Goal: Check status: Check status

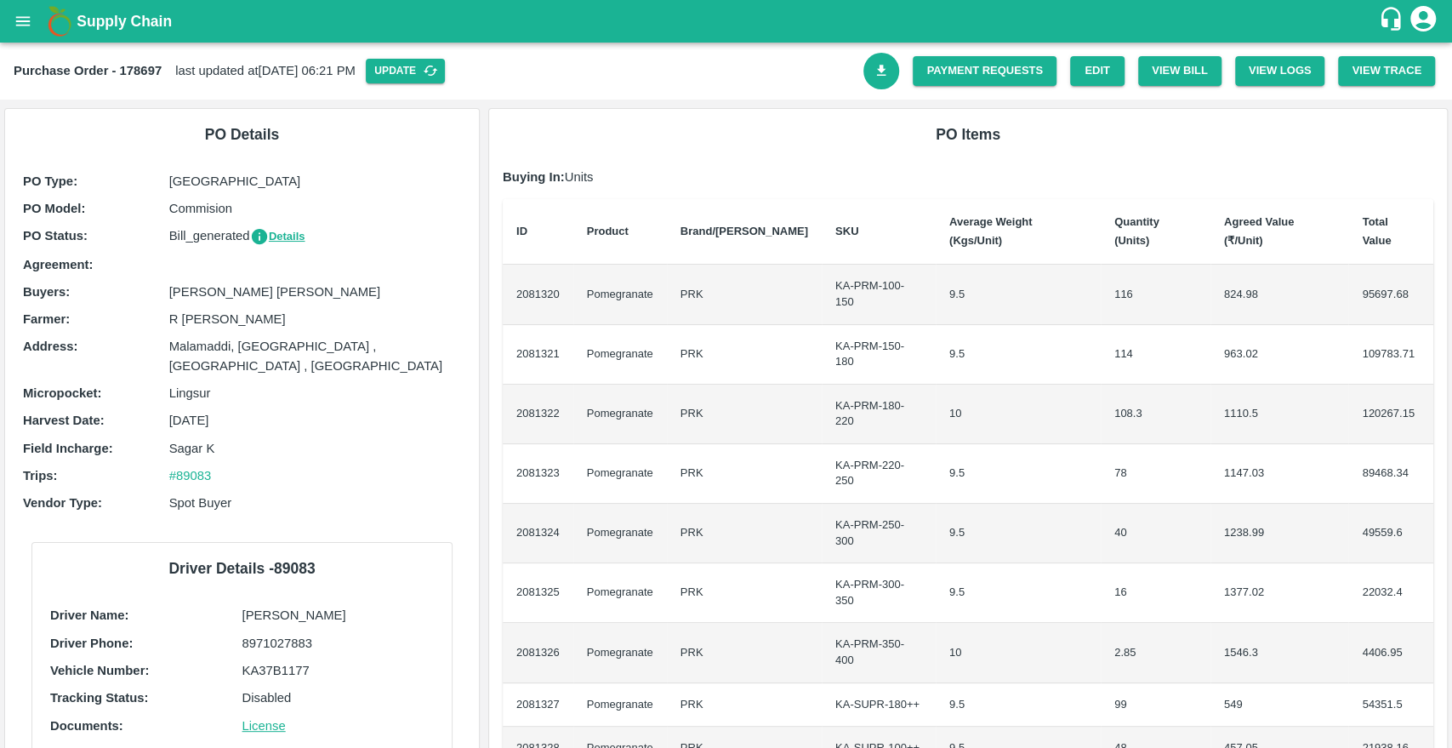
click at [25, 22] on icon "open drawer" at bounding box center [23, 21] width 19 height 19
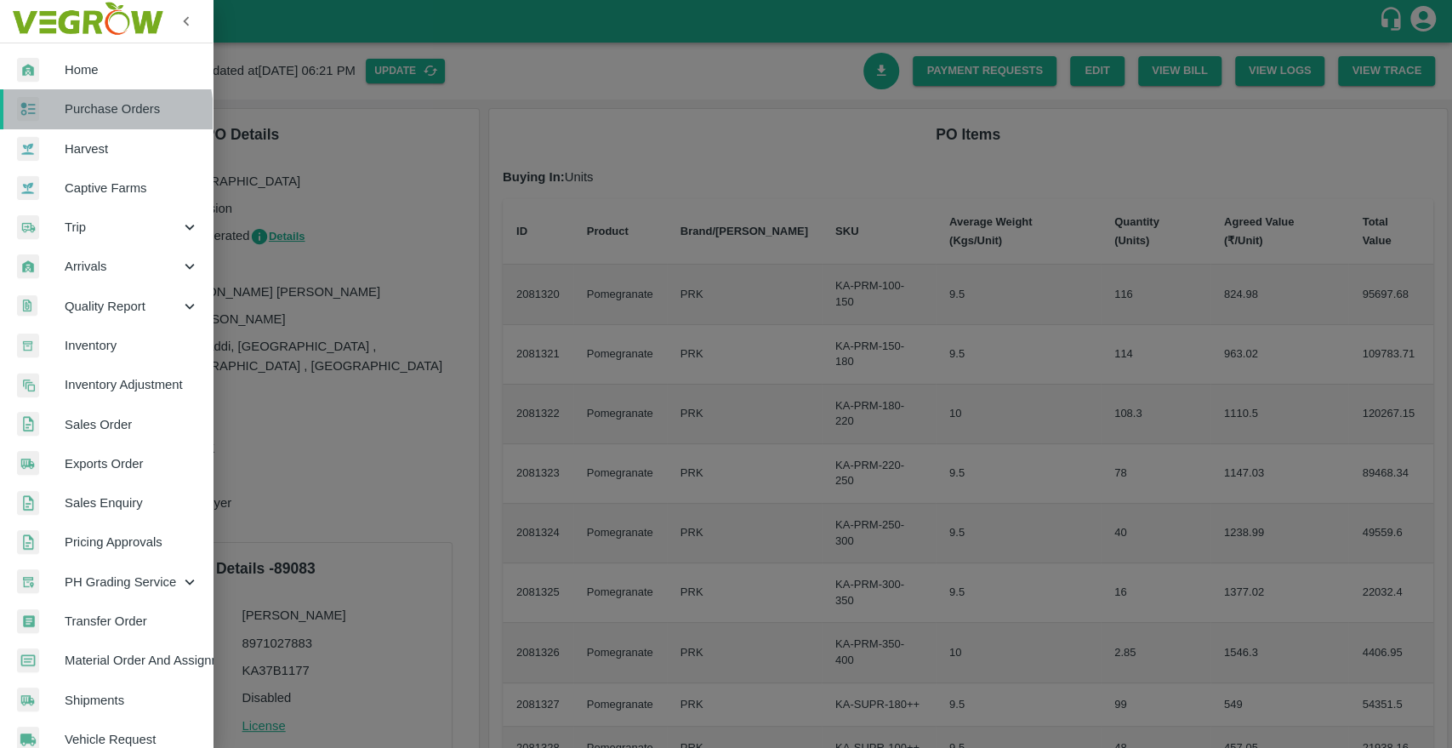
click at [83, 114] on span "Purchase Orders" at bounding box center [132, 109] width 134 height 19
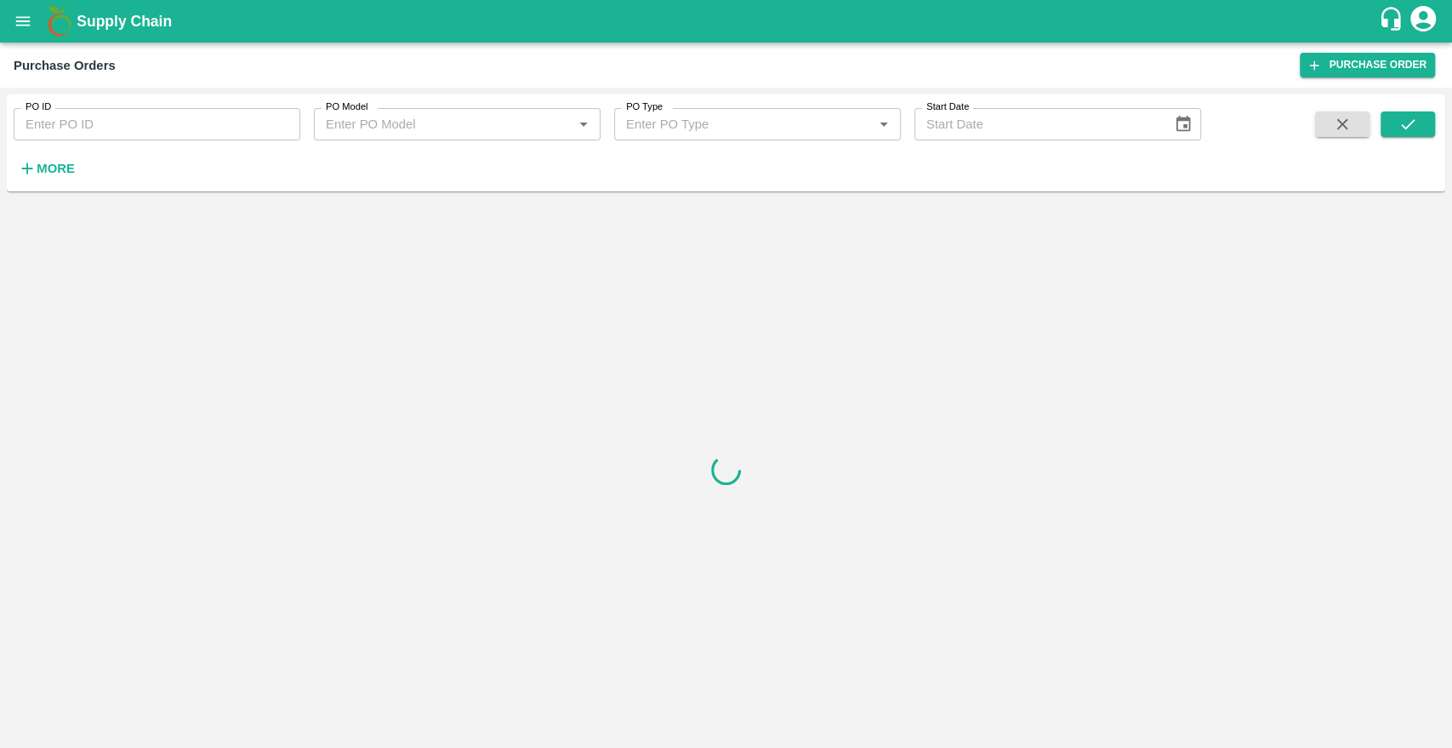
click at [76, 117] on input "PO ID" at bounding box center [157, 124] width 287 height 32
type input "178481"
click at [1410, 128] on icon "submit" at bounding box center [1407, 124] width 19 height 19
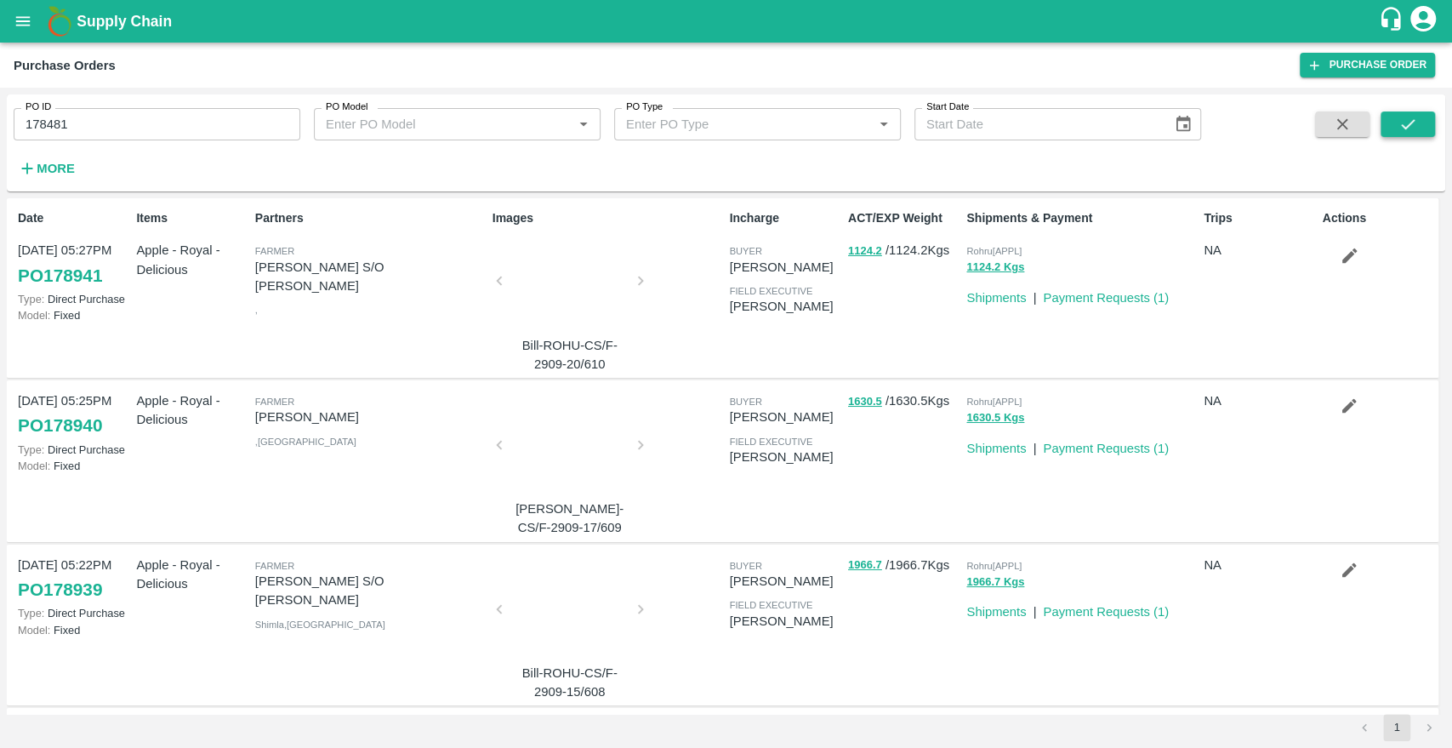
click at [1394, 133] on button "submit" at bounding box center [1407, 124] width 54 height 26
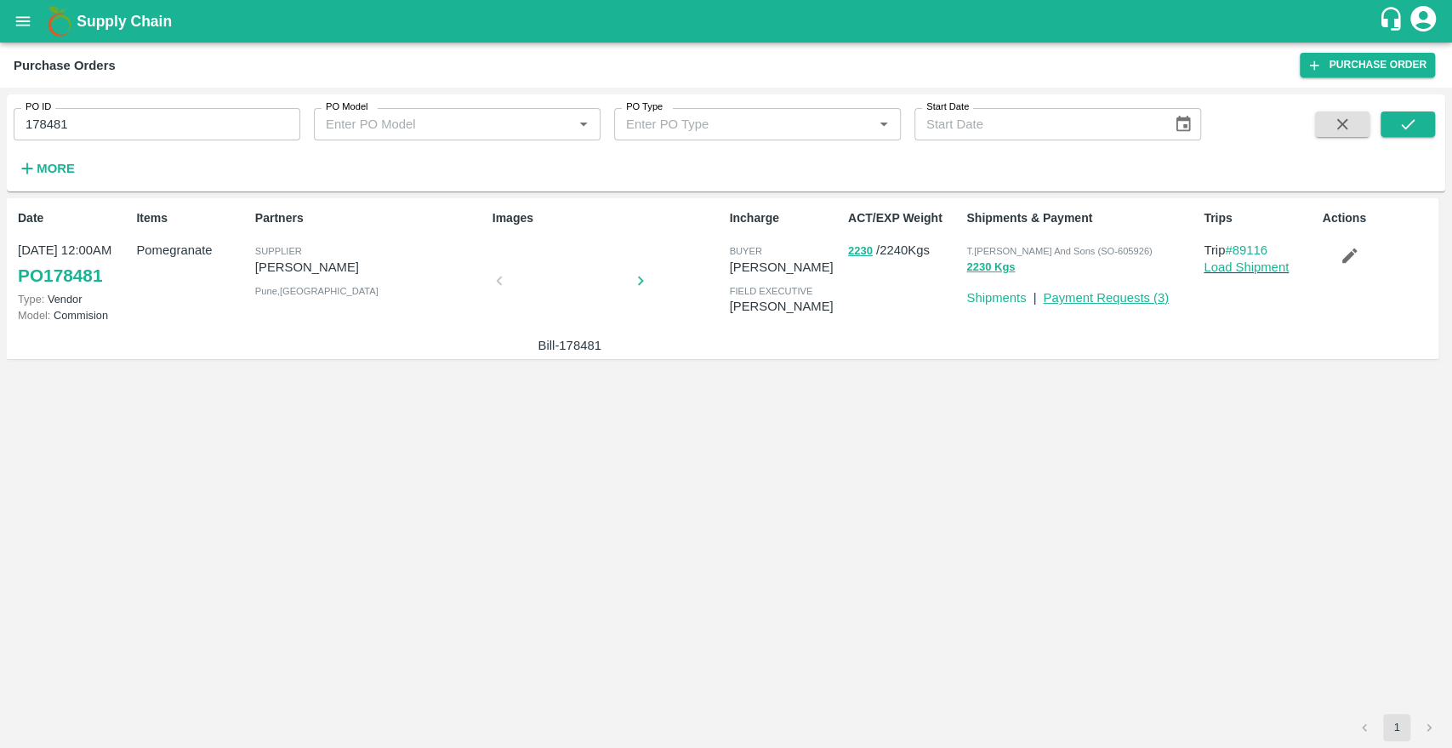
click at [1077, 299] on link "Payment Requests ( 3 )" at bounding box center [1106, 298] width 126 height 14
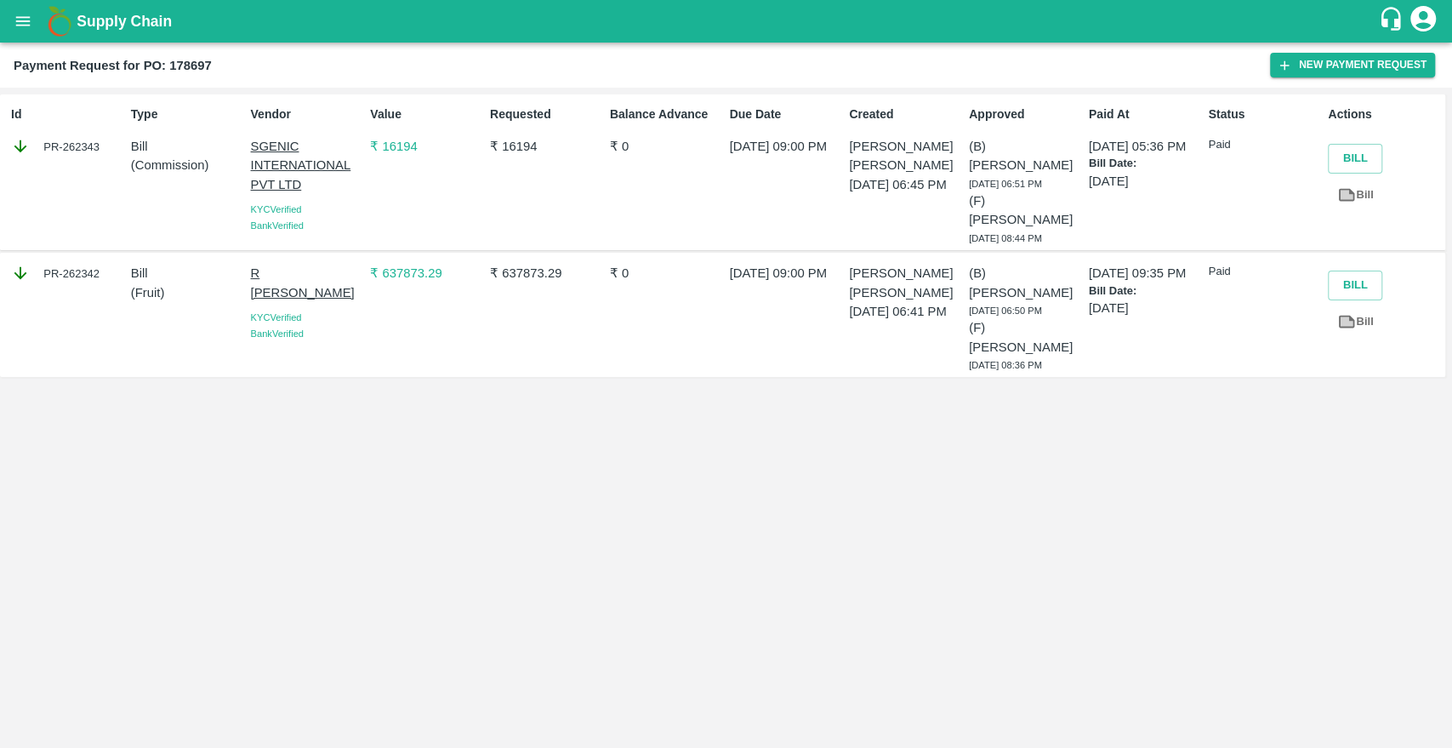
click at [1354, 315] on icon at bounding box center [1346, 321] width 19 height 19
click at [400, 277] on p "₹ 637873.29" at bounding box center [426, 273] width 113 height 19
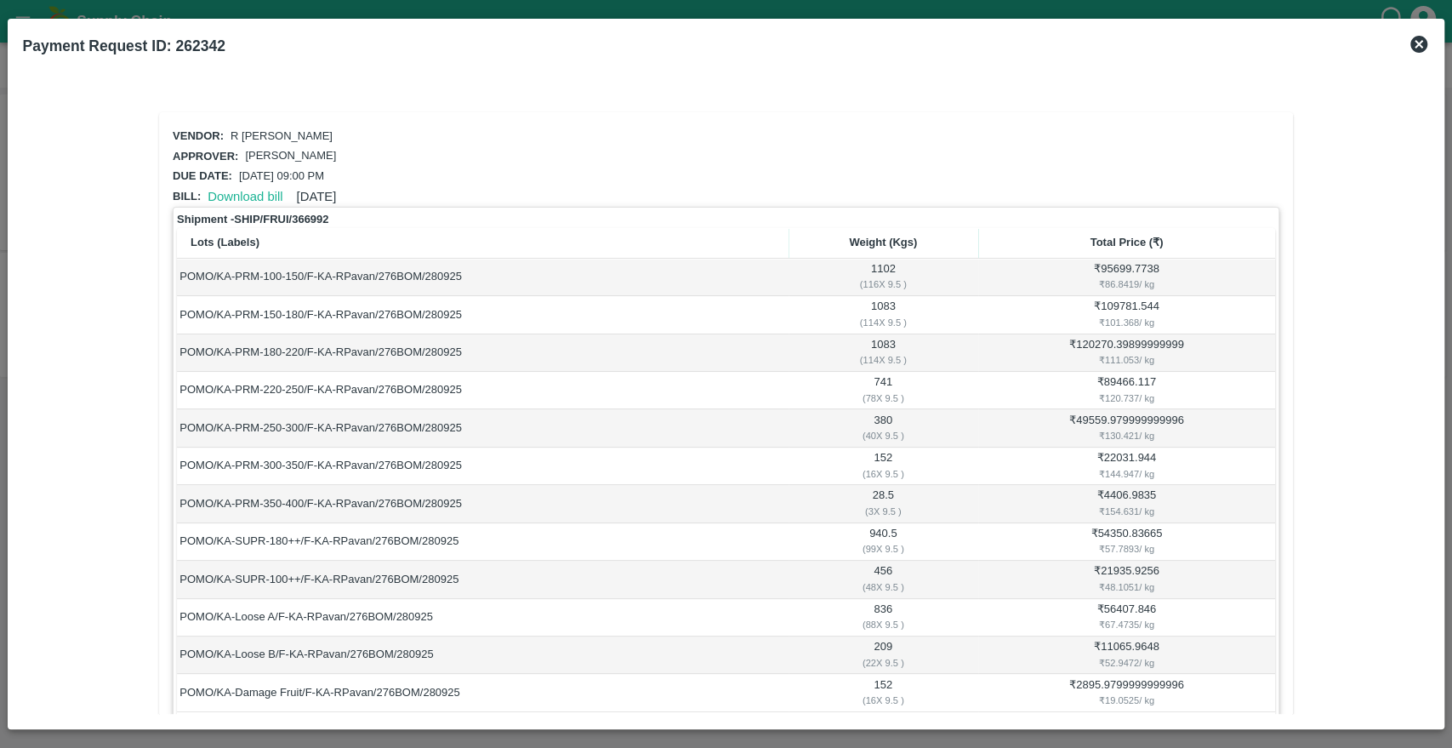
scroll to position [182, 0]
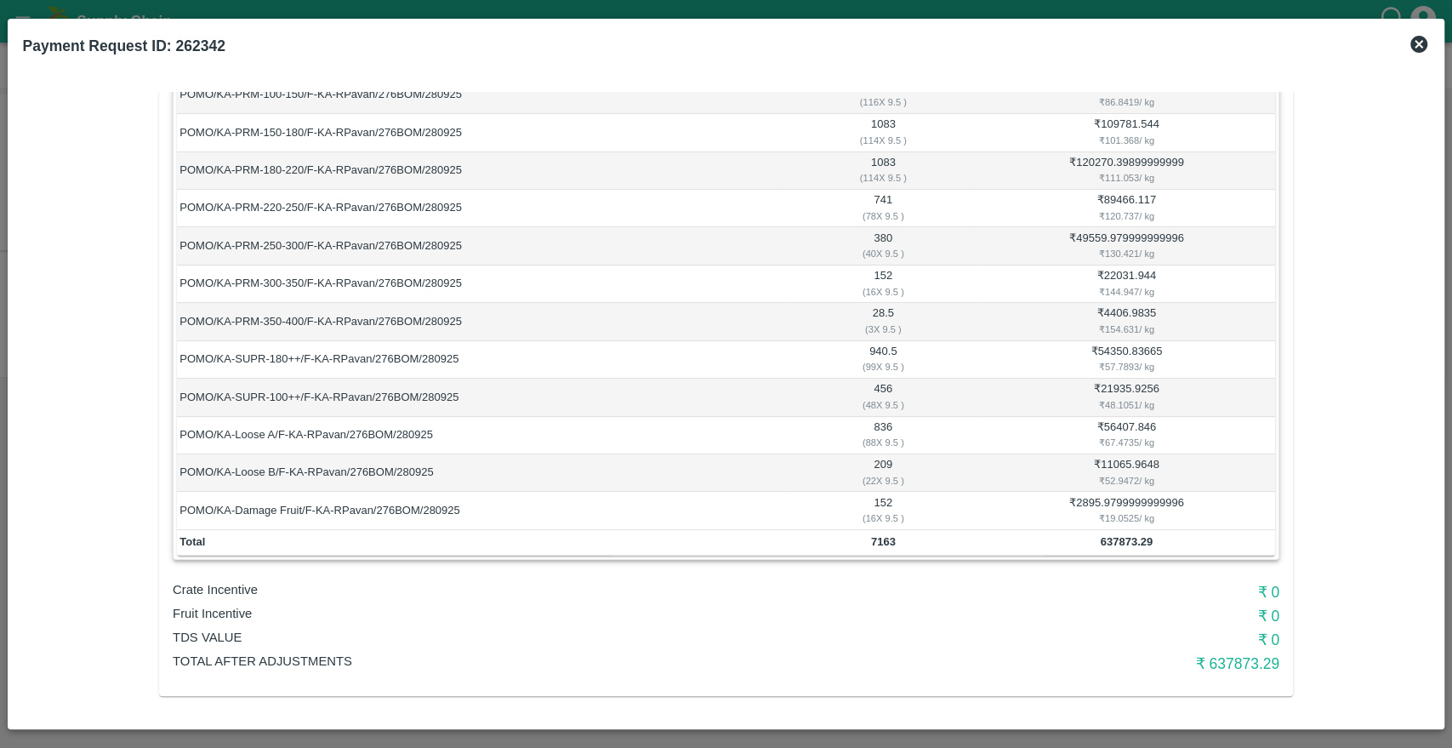
click at [885, 547] on td "7163" at bounding box center [883, 543] width 190 height 26
copy b "7163"
click at [1417, 40] on icon at bounding box center [1418, 44] width 17 height 17
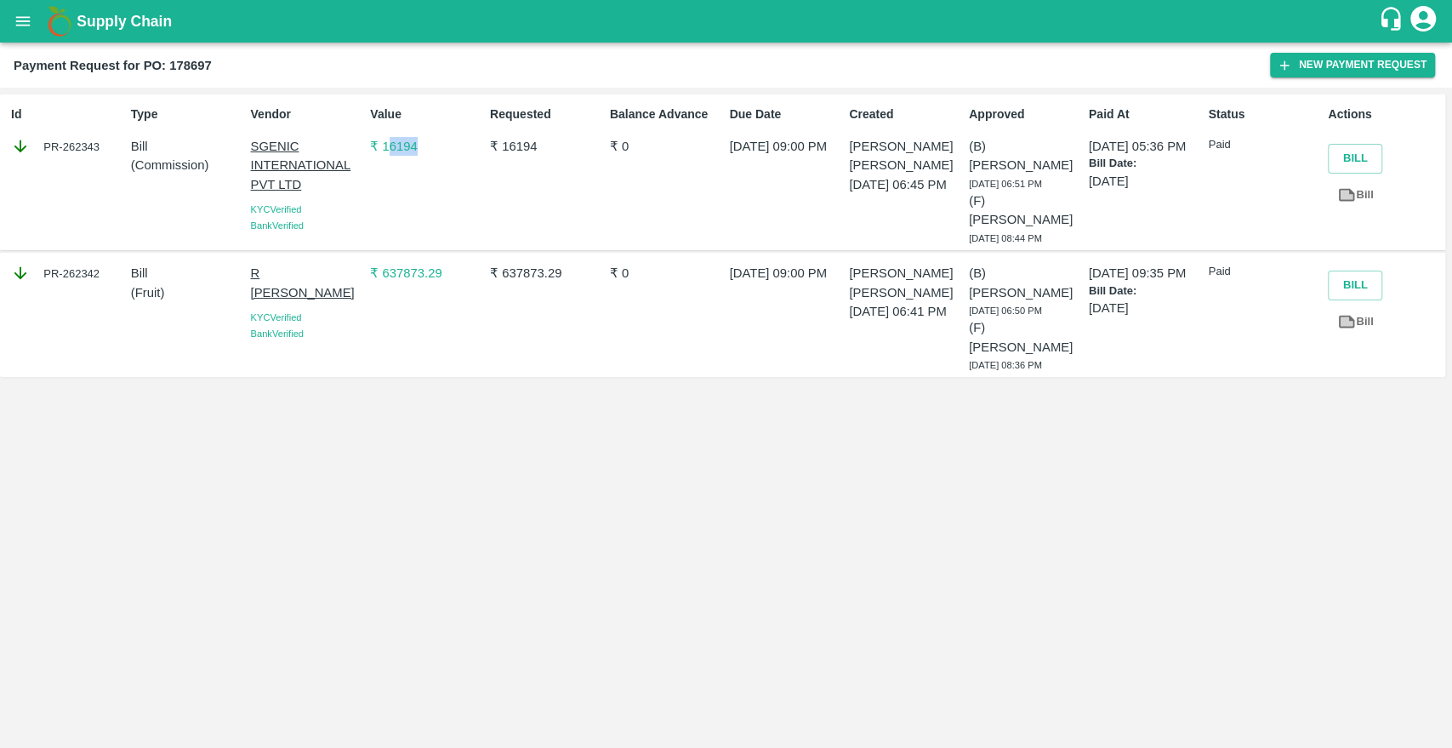
drag, startPoint x: 421, startPoint y: 154, endPoint x: 384, endPoint y: 157, distance: 36.7
click at [384, 157] on div "Value ₹ 16194" at bounding box center [423, 172] width 120 height 147
copy p "16194"
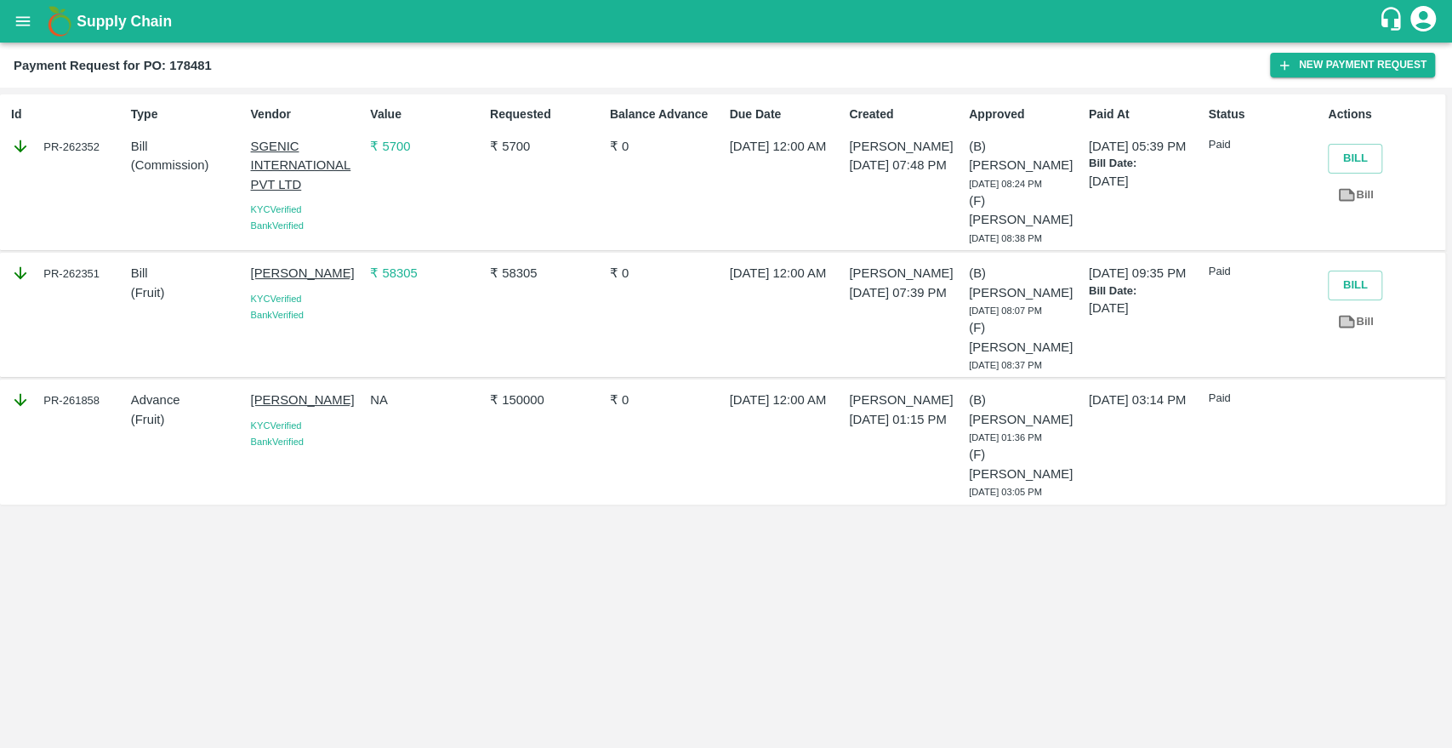
click at [395, 270] on p "₹ 58305" at bounding box center [426, 273] width 113 height 19
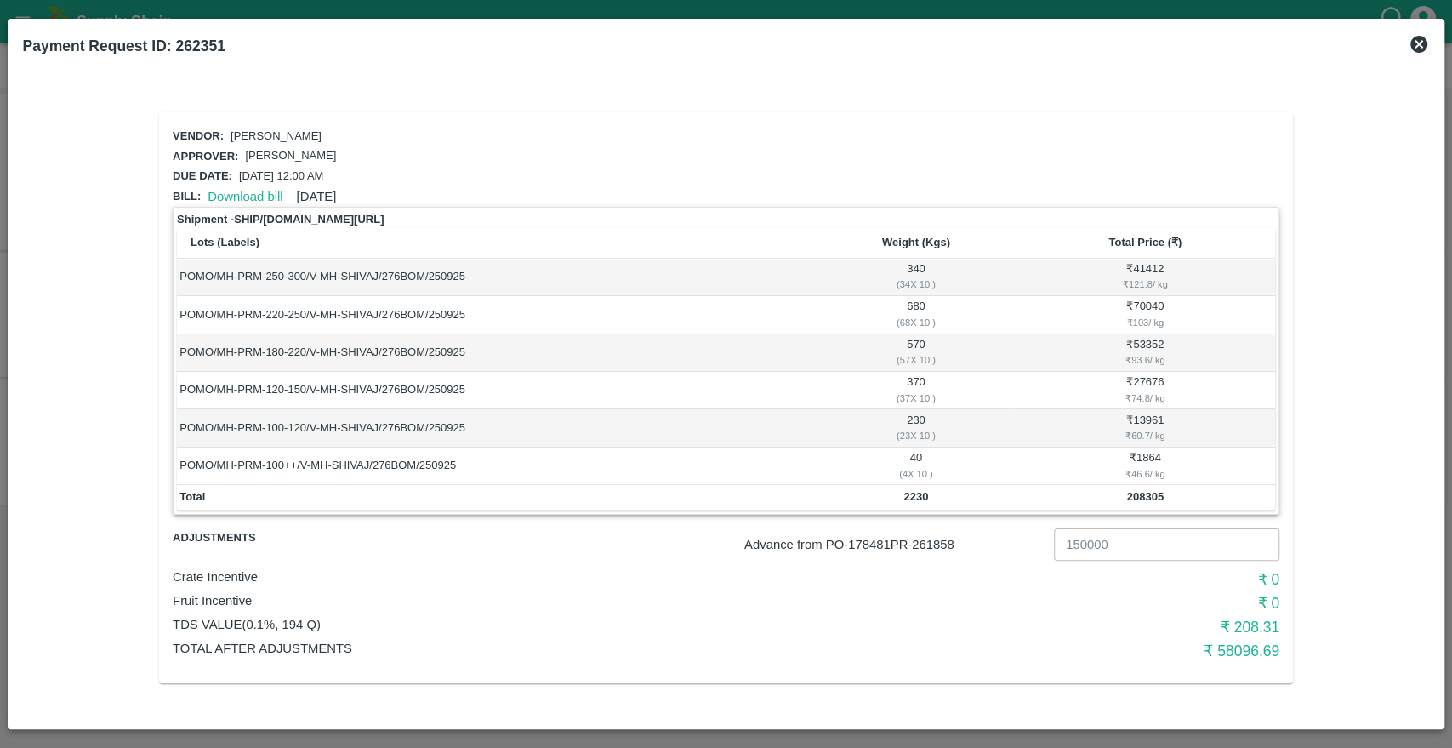
click at [912, 502] on td "2230" at bounding box center [915, 498] width 198 height 26
copy b "2230"
click at [1420, 43] on icon at bounding box center [1418, 44] width 20 height 20
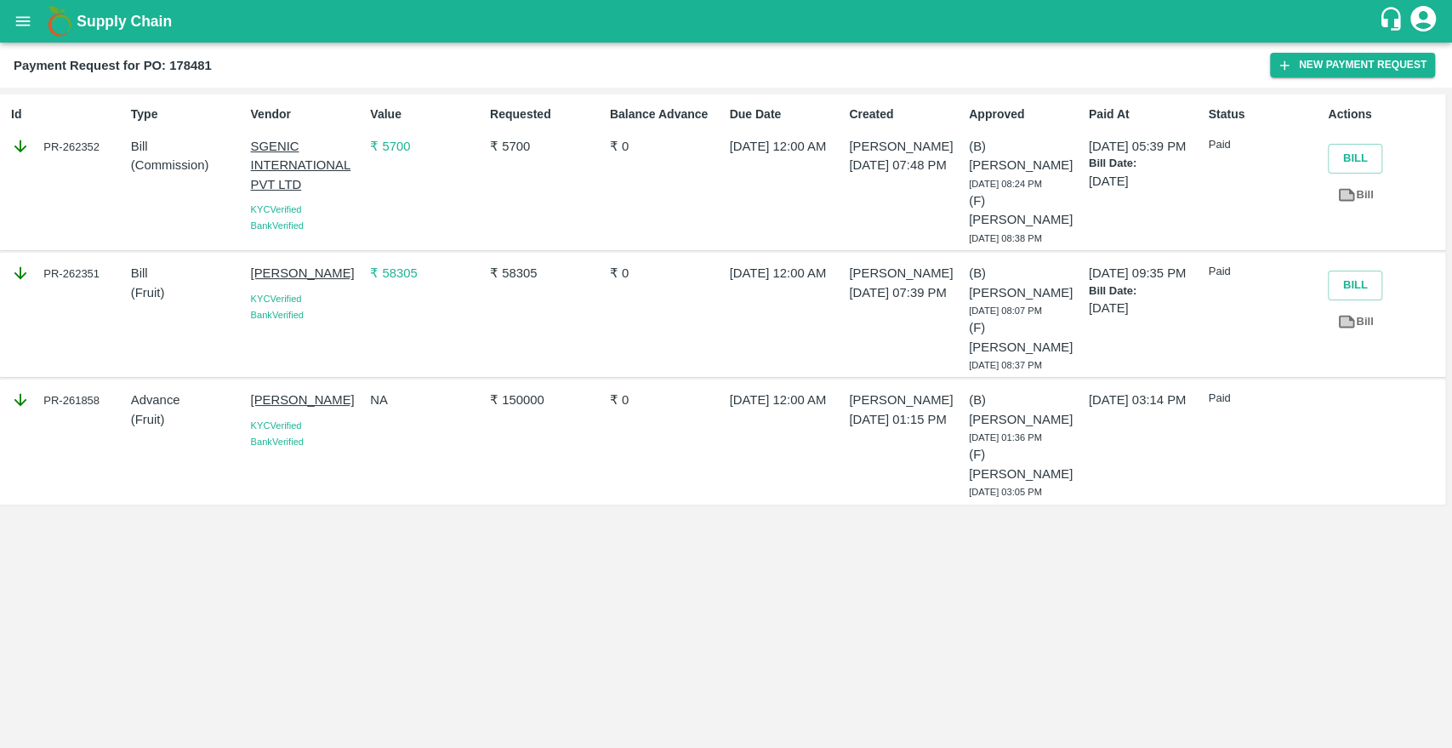
click at [420, 202] on div "Value ₹ 5700" at bounding box center [423, 172] width 120 height 147
click at [399, 184] on div "Value ₹ 5700" at bounding box center [423, 172] width 120 height 147
copy p "5700"
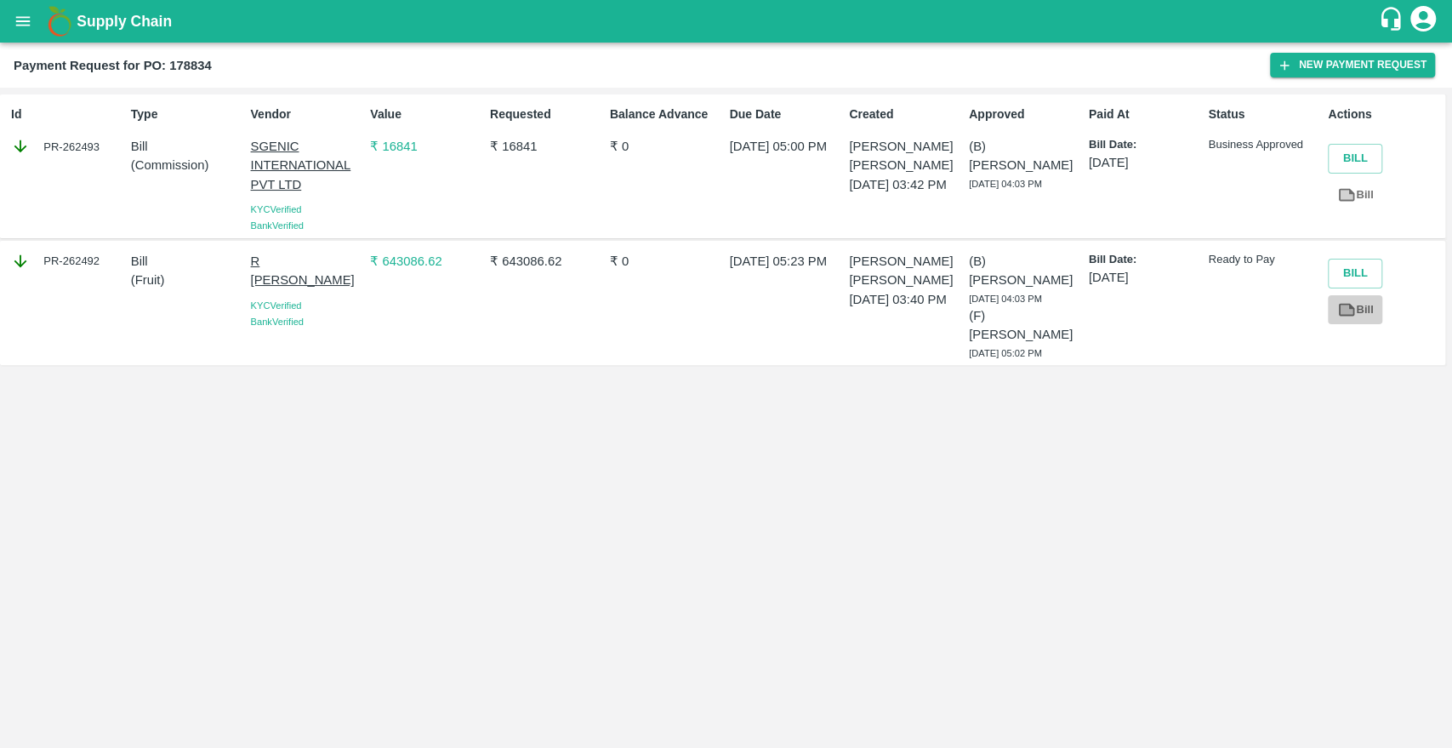
click at [1350, 312] on icon at bounding box center [1346, 308] width 13 height 9
click at [1350, 202] on icon at bounding box center [1346, 194] width 19 height 19
click at [199, 67] on b "Payment Request for PO: 178834" at bounding box center [113, 66] width 198 height 14
copy b "178834"
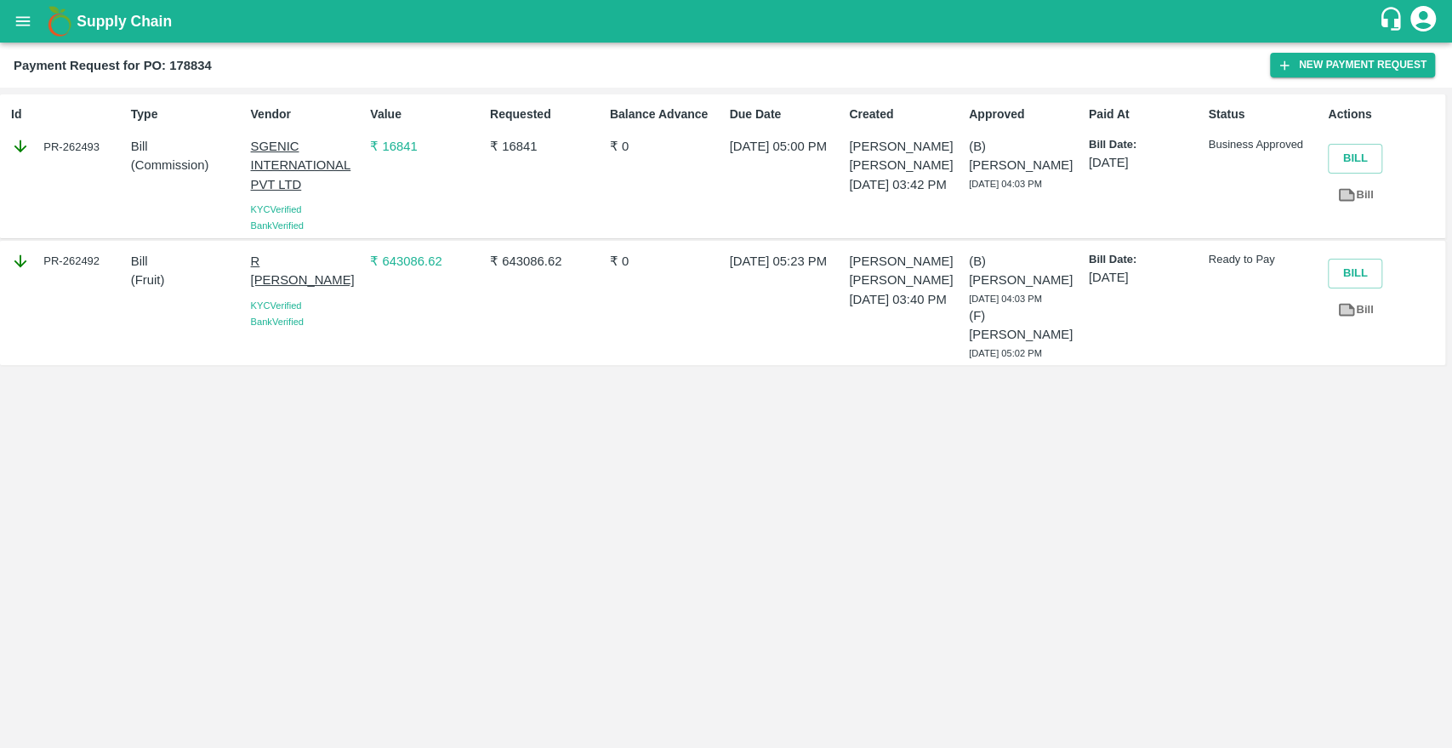
click at [413, 264] on p "₹ 643086.62" at bounding box center [426, 261] width 113 height 19
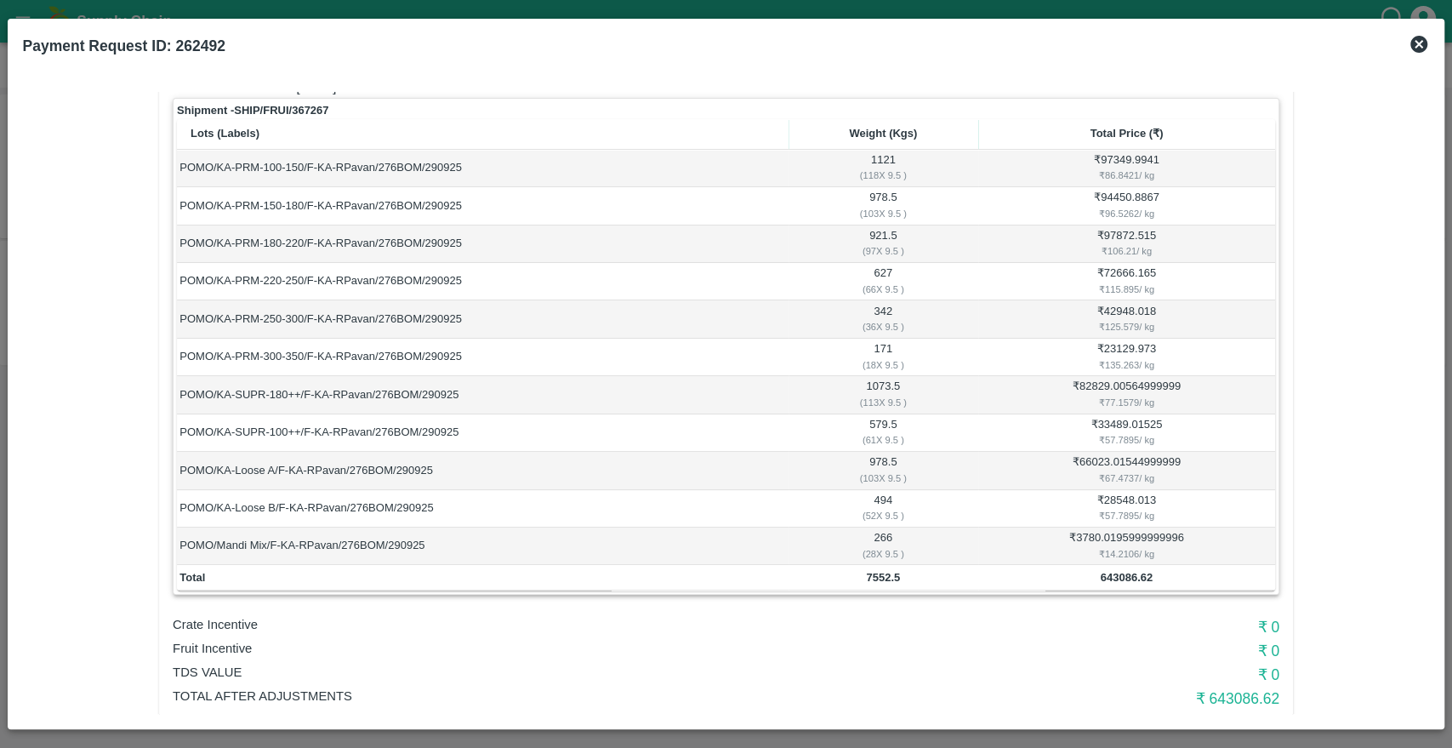
scroll to position [144, 0]
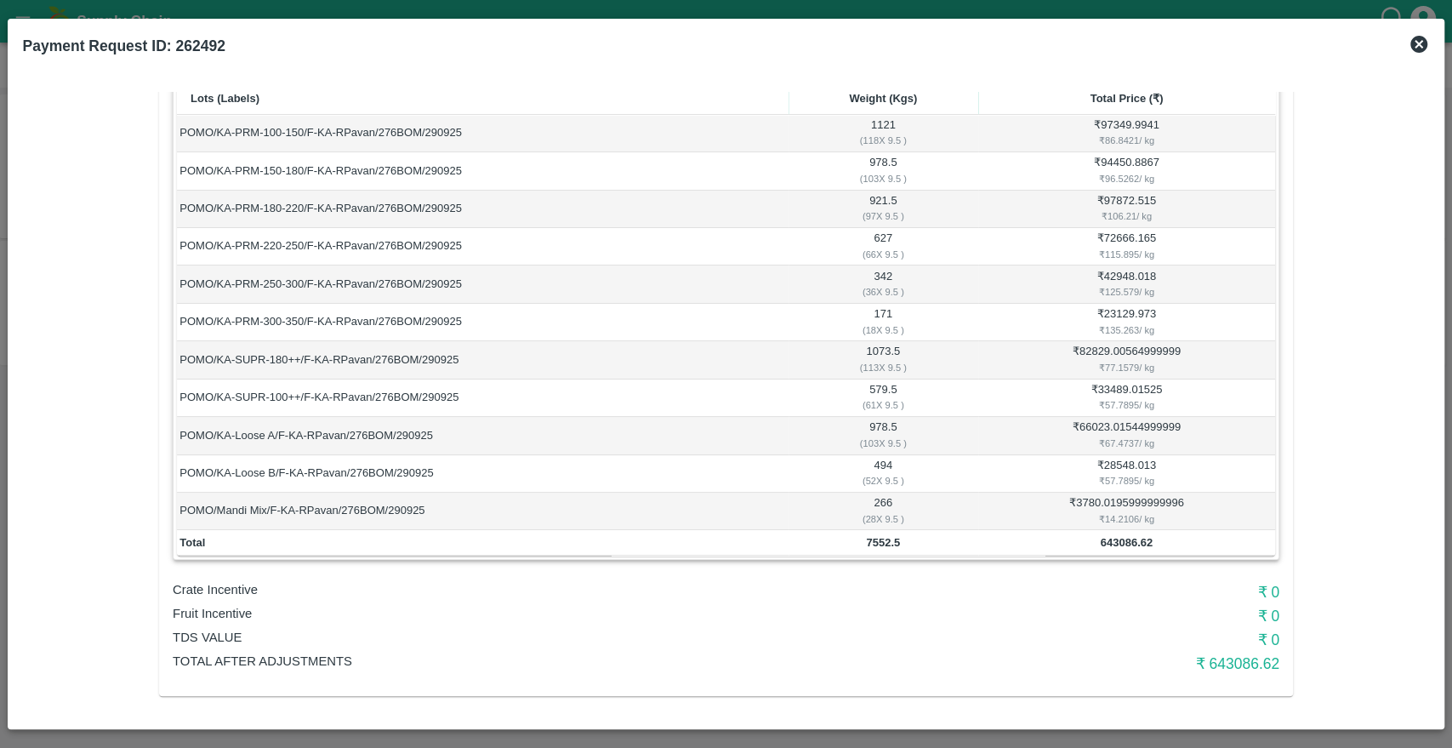
click at [871, 542] on b "7552.5" at bounding box center [883, 542] width 34 height 13
copy b "7552.5"
click at [1419, 40] on icon at bounding box center [1418, 44] width 17 height 17
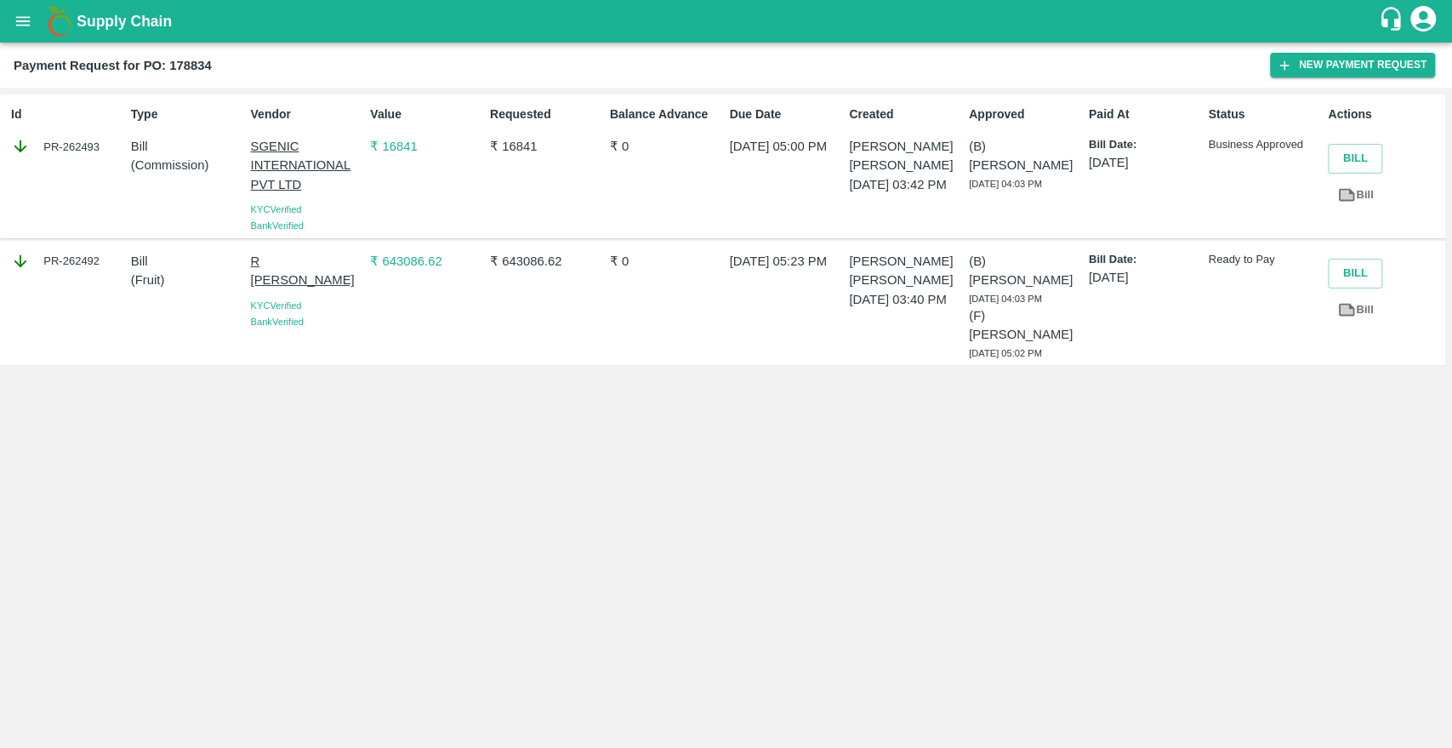
click at [393, 193] on div "Value ₹ 16841" at bounding box center [423, 166] width 120 height 135
copy p "16841"
